Goal: Information Seeking & Learning: Learn about a topic

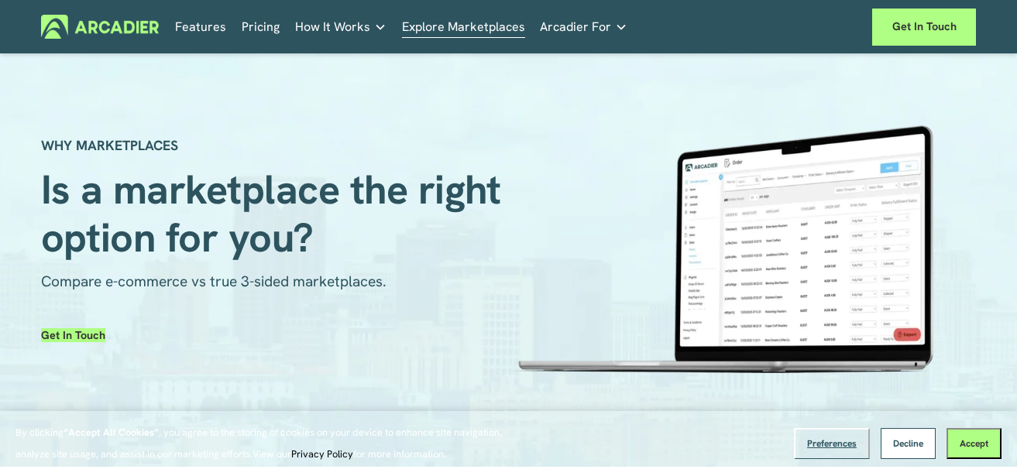
click at [902, 454] on button "Decline" at bounding box center [908, 443] width 55 height 31
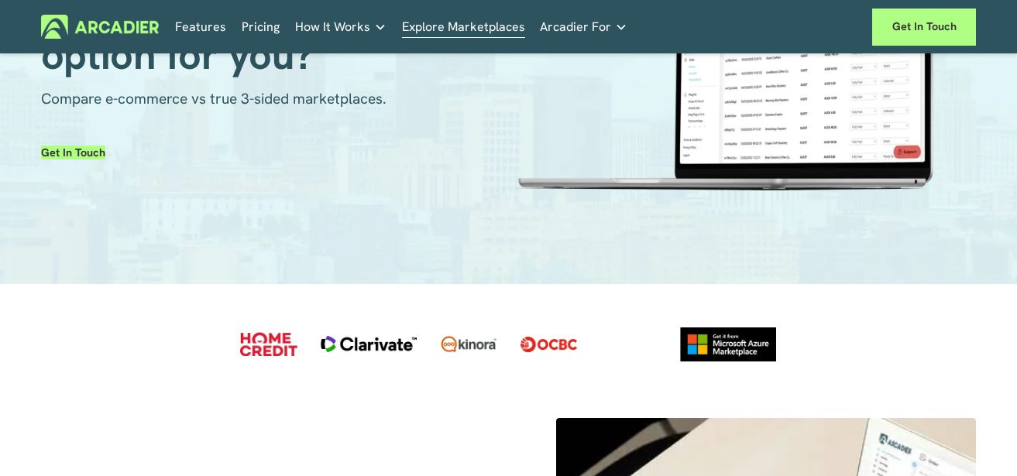
scroll to position [186, 0]
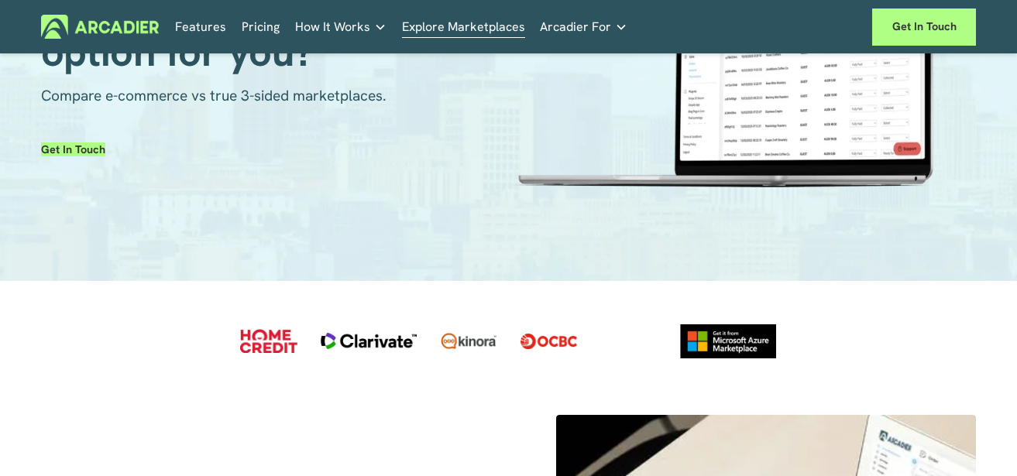
drag, startPoint x: 380, startPoint y: 124, endPoint x: 575, endPoint y: 235, distance: 224.4
click at [0, 0] on div "How It Works Why Arcadier Intuitive marketplaces tailored to your business need…" at bounding box center [0, 0] width 0 height 0
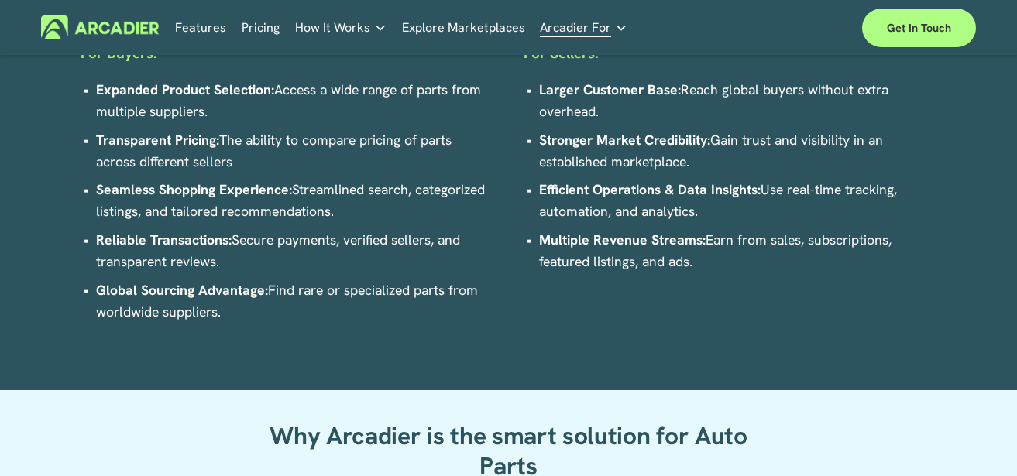
scroll to position [792, 0]
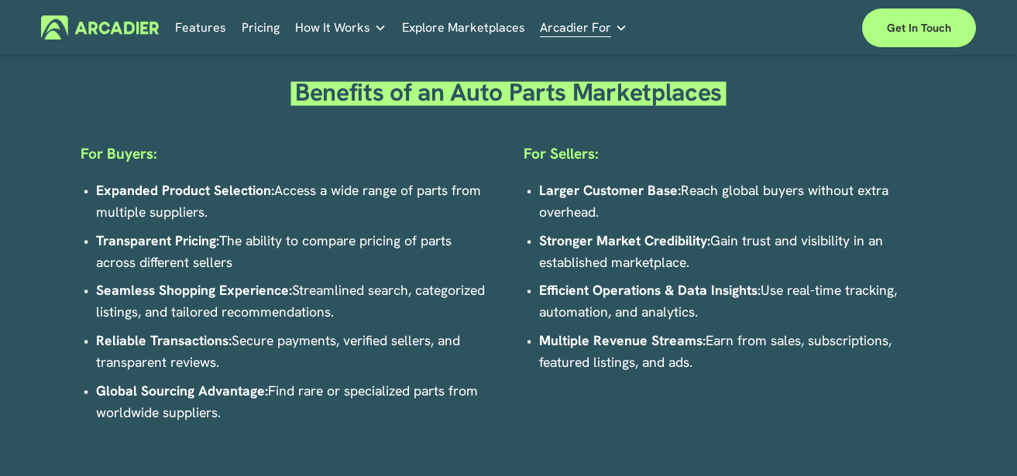
drag, startPoint x: 520, startPoint y: 152, endPoint x: 698, endPoint y: 374, distance: 284.3
click at [698, 374] on div "Benefits of an Auto Parts Marketplaces For Buyers: Expanded Product Selection: …" at bounding box center [508, 262] width 1017 height 398
click at [774, 269] on p "Stronger Market Credibility: Gain trust and visibility in an established market…" at bounding box center [737, 251] width 397 height 43
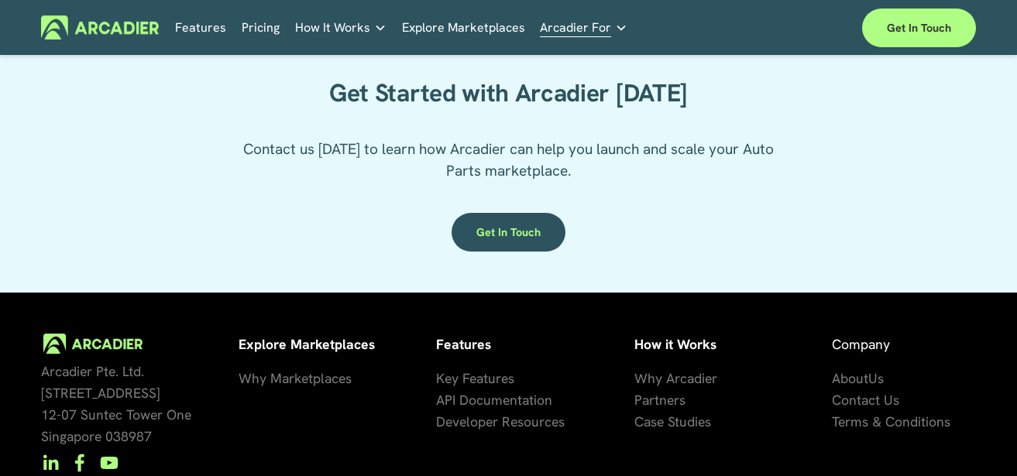
scroll to position [2651, 0]
